Goal: Entertainment & Leisure: Consume media (video, audio)

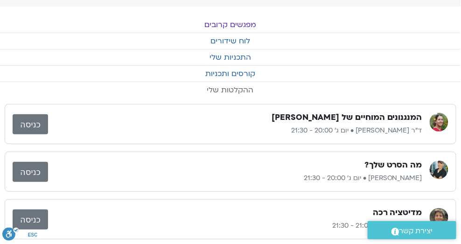
click at [234, 92] on link "ההקלטות שלי" at bounding box center [230, 90] width 461 height 16
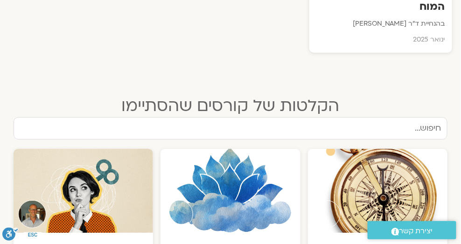
scroll to position [587, 0]
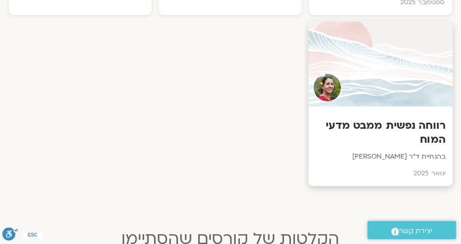
click at [401, 126] on h3 "רווחה נפשית ממבט מדעי המוח" at bounding box center [381, 133] width 130 height 28
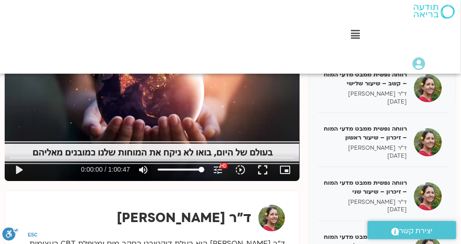
scroll to position [340, 0]
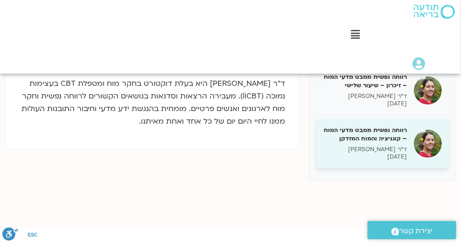
click at [363, 129] on h5 "רווחה נפשית ממבט מדעי המוח – קוגניציה והמוח המזדקן" at bounding box center [366, 134] width 84 height 17
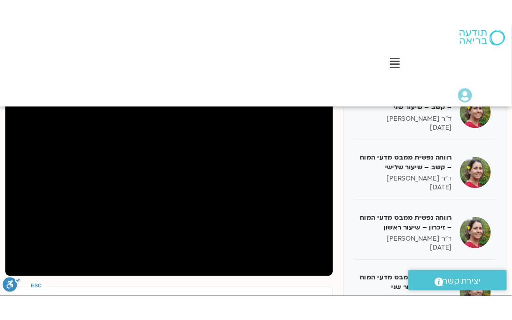
scroll to position [127, 0]
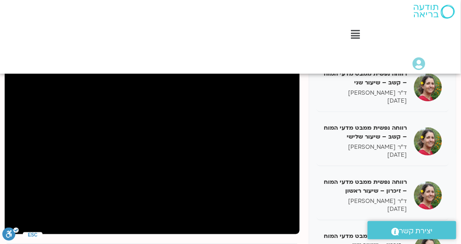
click at [61, 33] on div "Main Menu לוח שידורים לוח שידורים יומי תכניה שבועית ההקלטות שלי קורסים ופעילות …" at bounding box center [231, 37] width 462 height 74
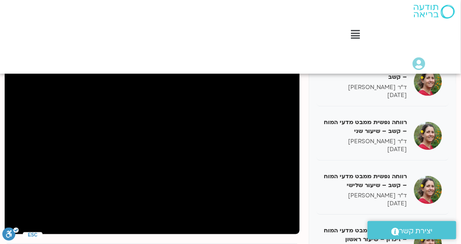
scroll to position [1490, 0]
